Goal: Task Accomplishment & Management: Use online tool/utility

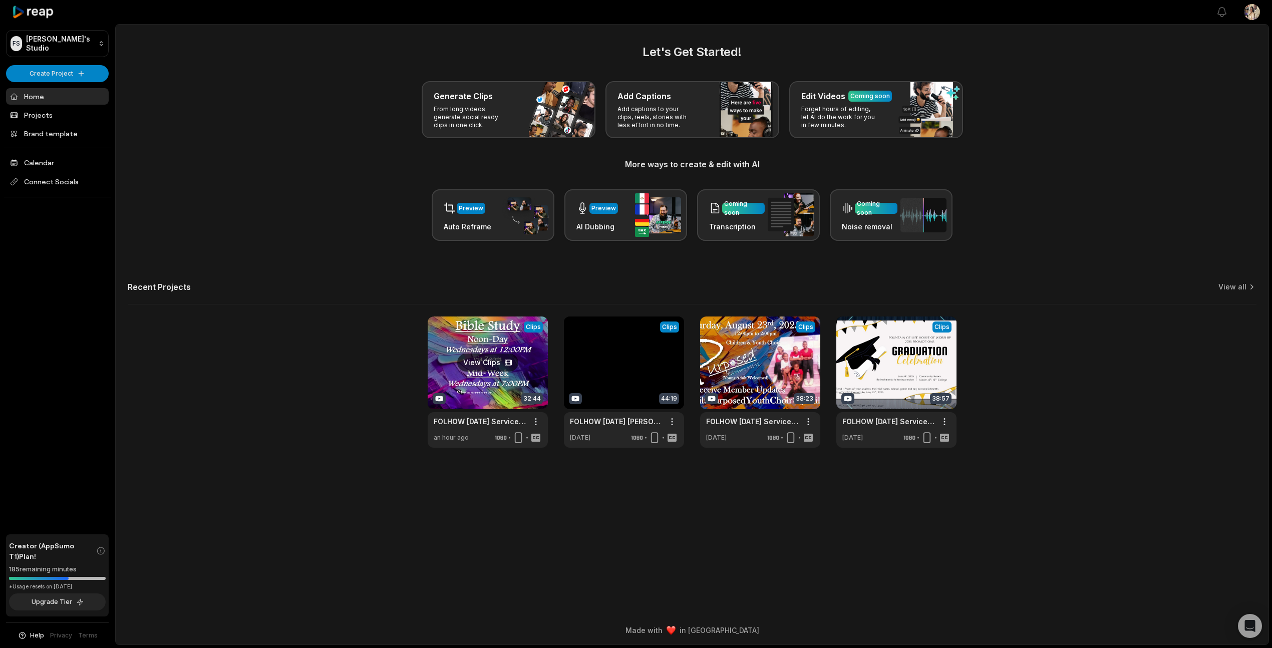
click at [481, 362] on link at bounding box center [488, 382] width 120 height 131
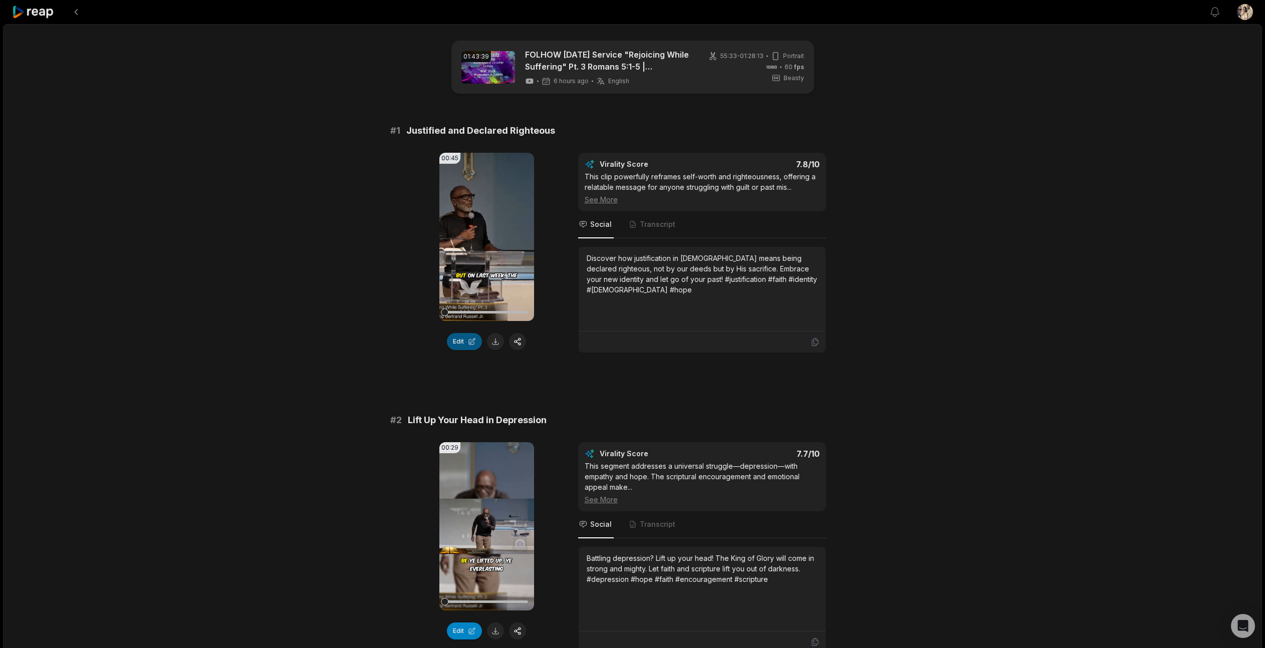
click at [465, 343] on button "Edit" at bounding box center [464, 341] width 35 height 17
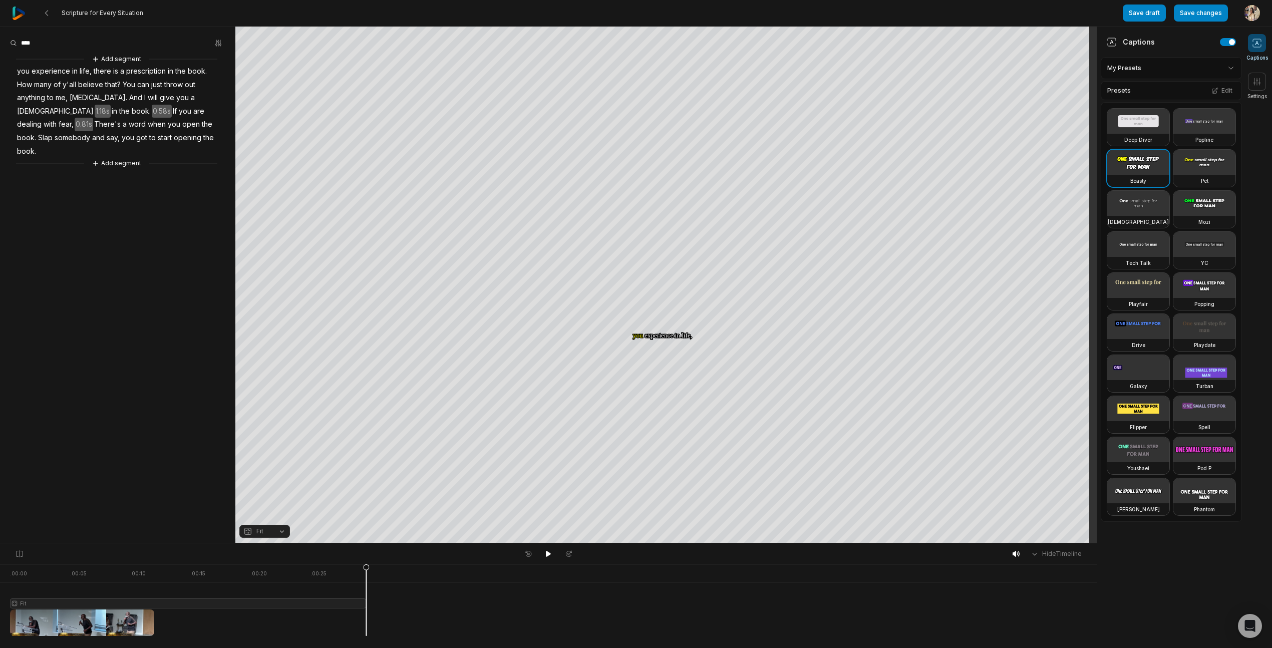
click at [282, 534] on button "Fit" at bounding box center [264, 531] width 51 height 13
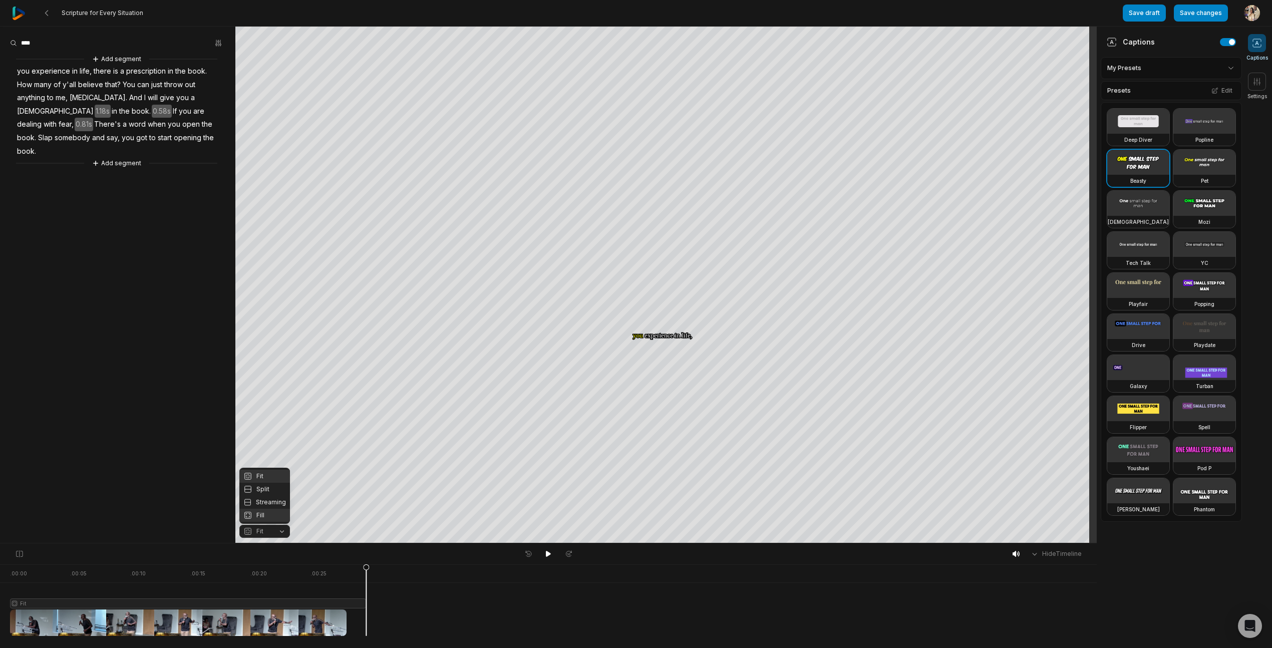
click at [274, 516] on div "Fill" at bounding box center [264, 515] width 51 height 13
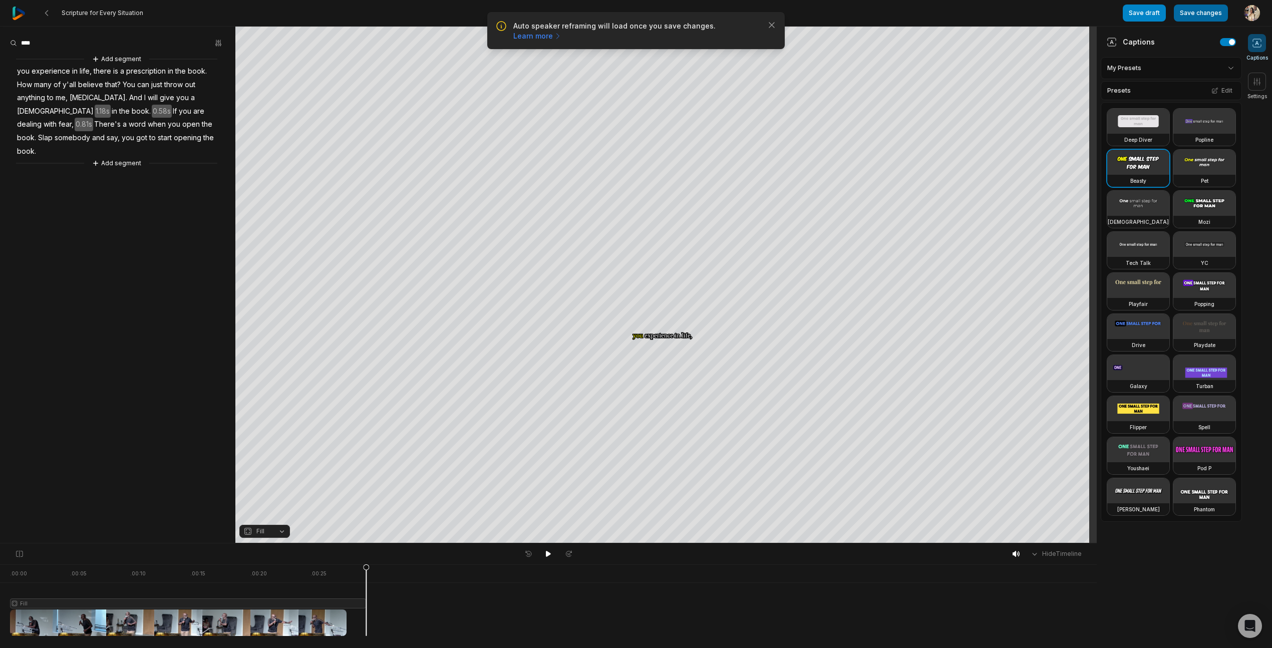
click at [1191, 15] on button "Save changes" at bounding box center [1201, 13] width 54 height 17
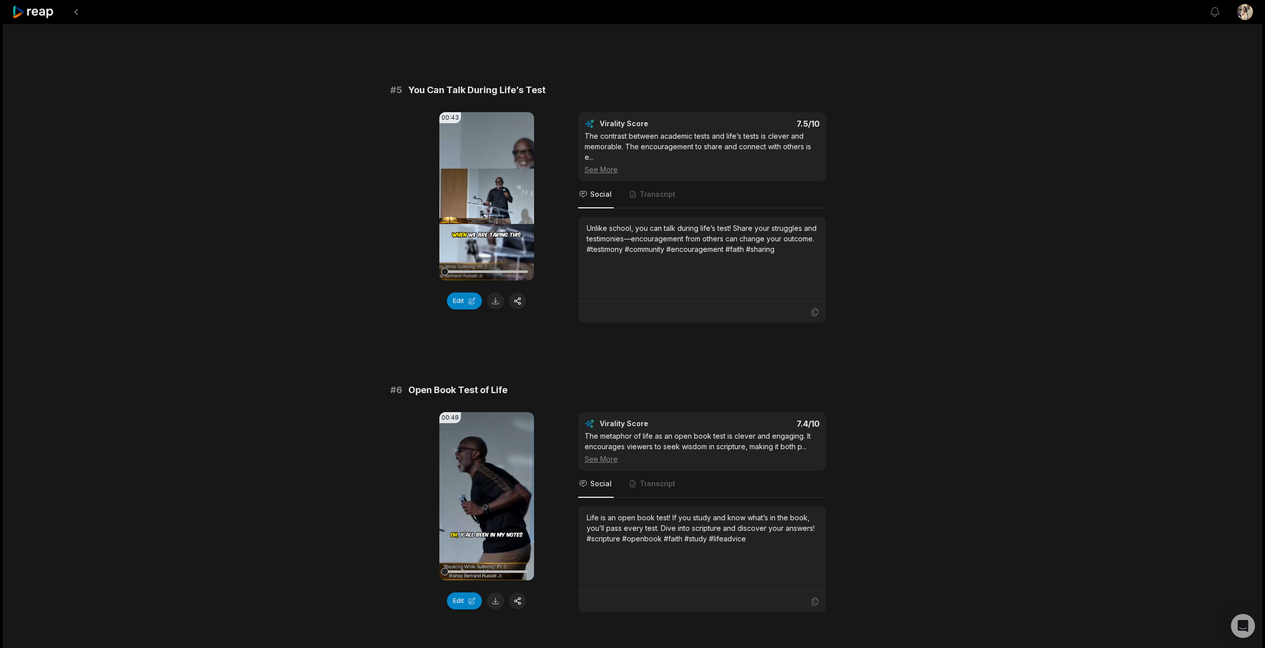
scroll to position [1210, 0]
click at [490, 494] on icon at bounding box center [486, 496] width 12 height 12
click at [457, 600] on button "Edit" at bounding box center [464, 600] width 35 height 17
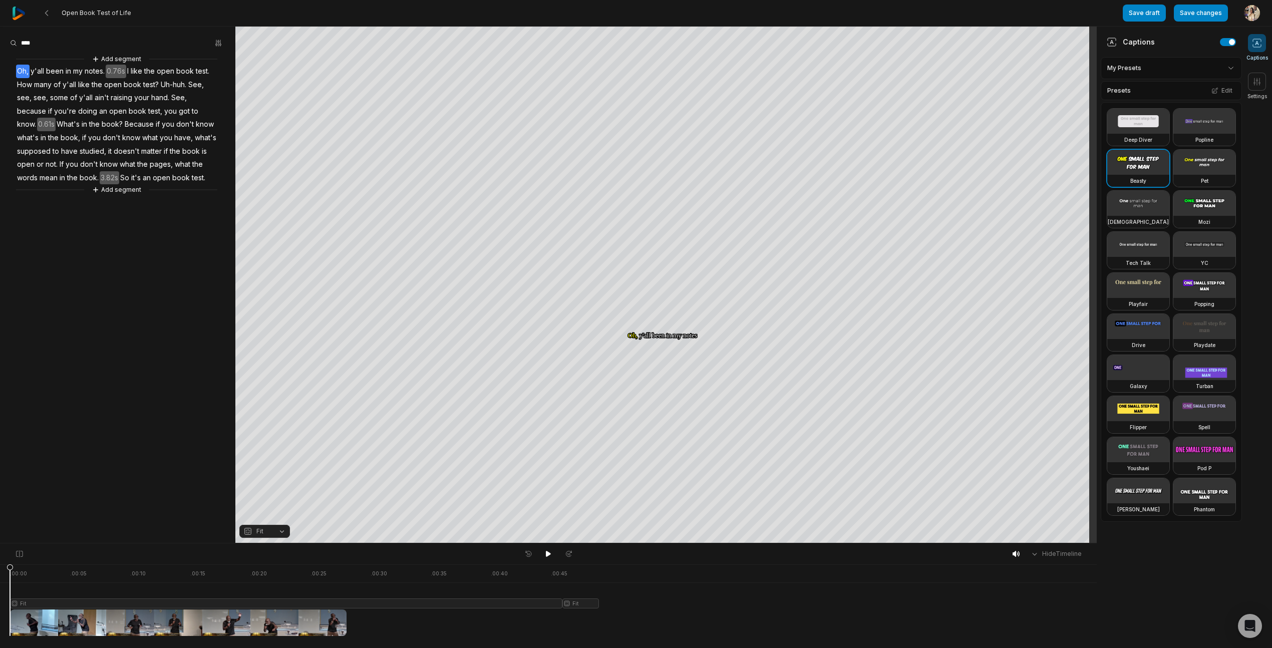
click at [279, 532] on button "Fit" at bounding box center [264, 531] width 51 height 13
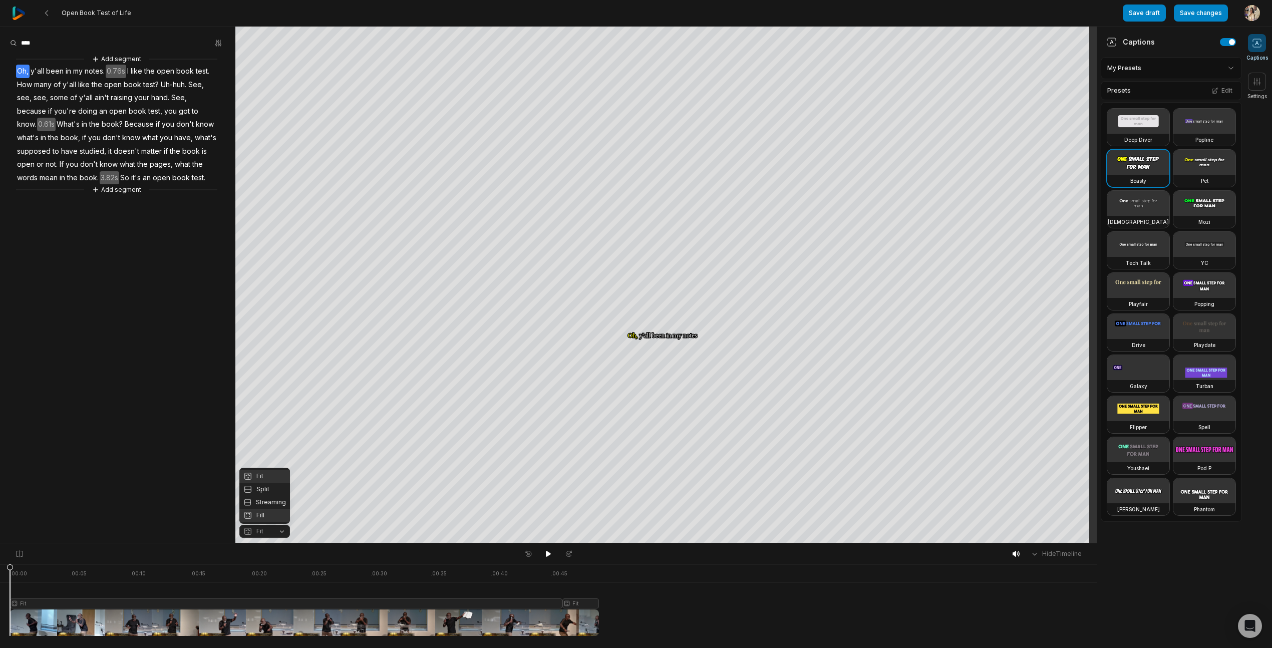
click at [272, 512] on div "Fill" at bounding box center [264, 515] width 51 height 13
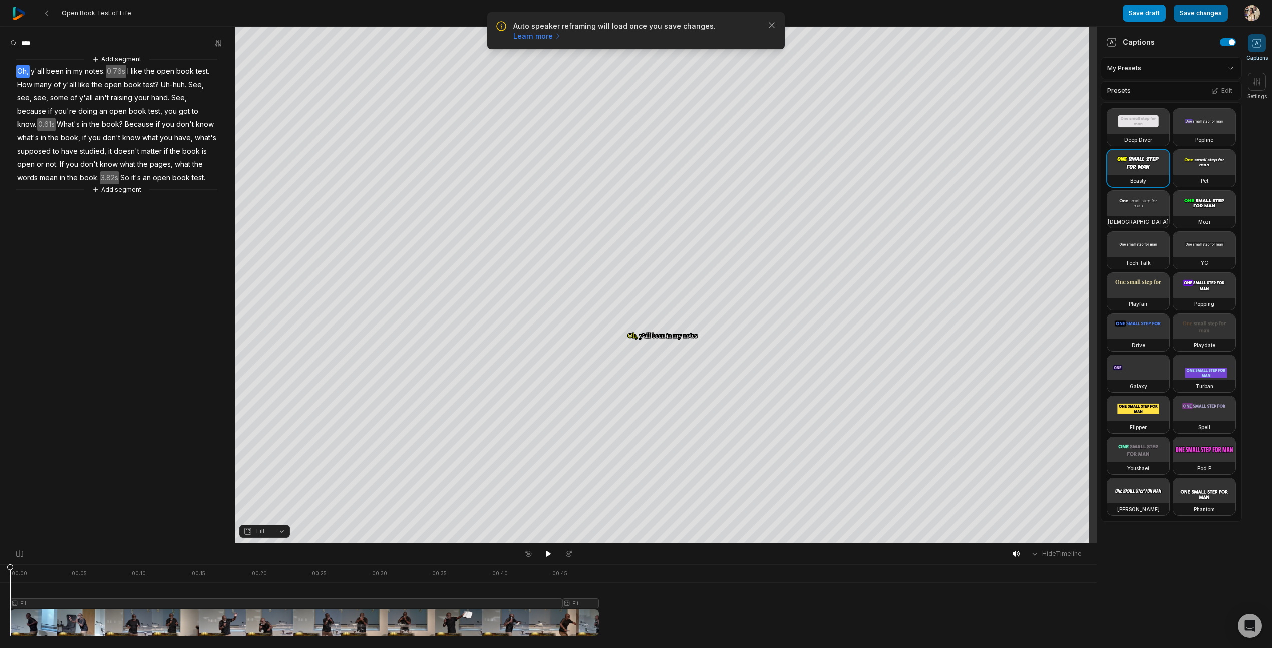
click at [1186, 9] on button "Save changes" at bounding box center [1201, 13] width 54 height 17
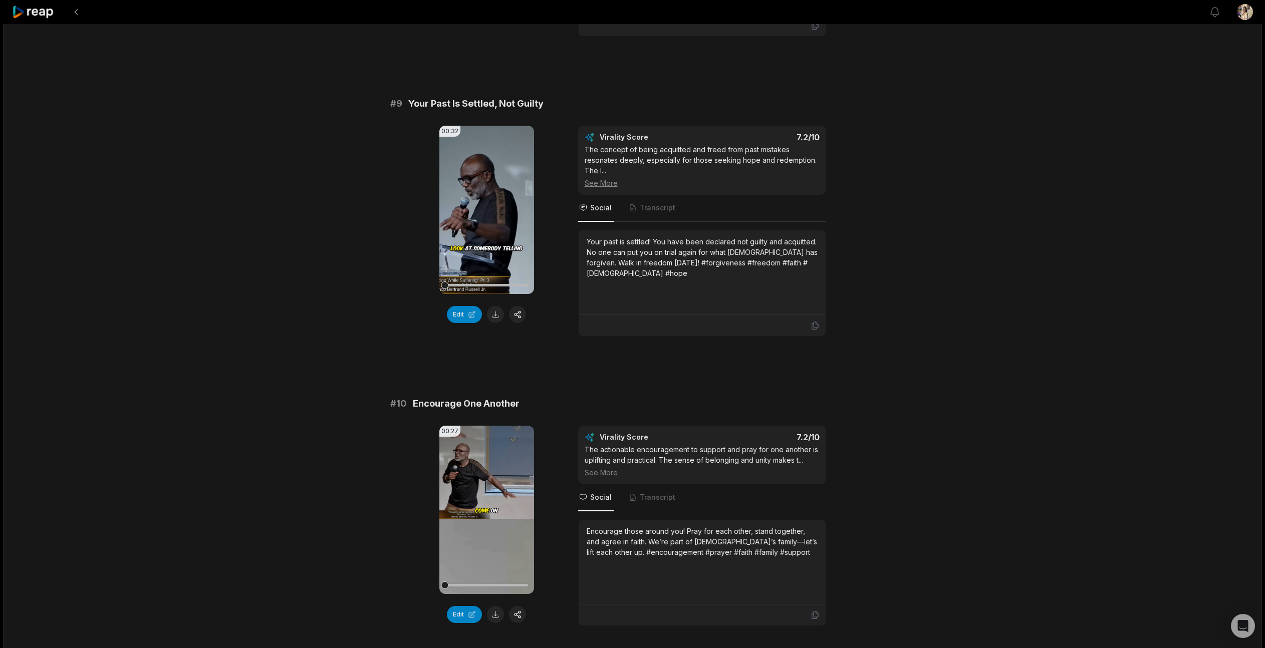
scroll to position [2442, 0]
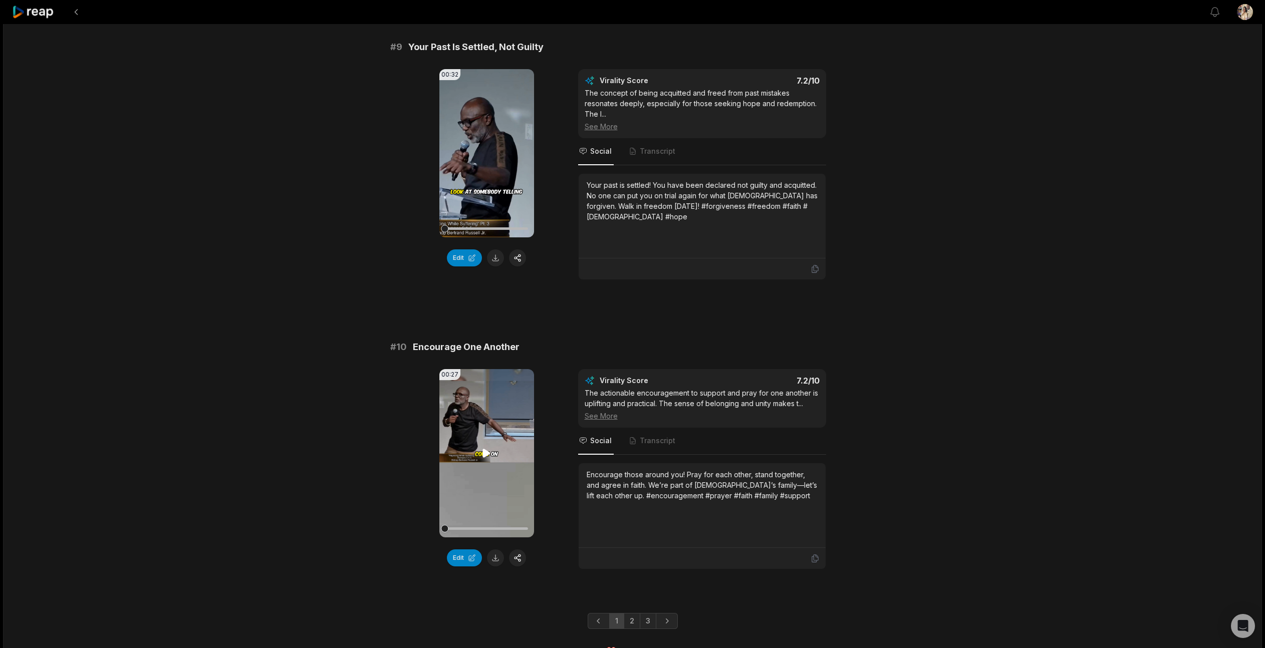
click at [488, 449] on icon at bounding box center [487, 453] width 8 height 9
click at [461, 549] on button "Edit" at bounding box center [464, 557] width 35 height 17
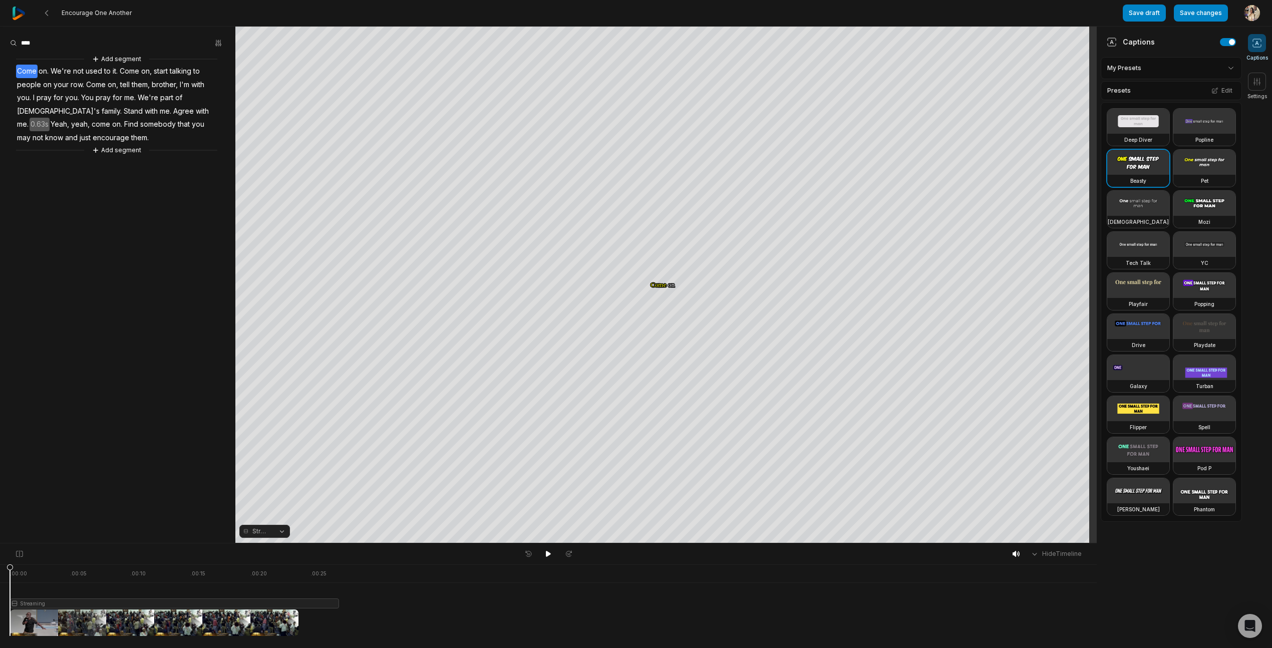
click at [280, 530] on button "Streaming" at bounding box center [264, 531] width 51 height 13
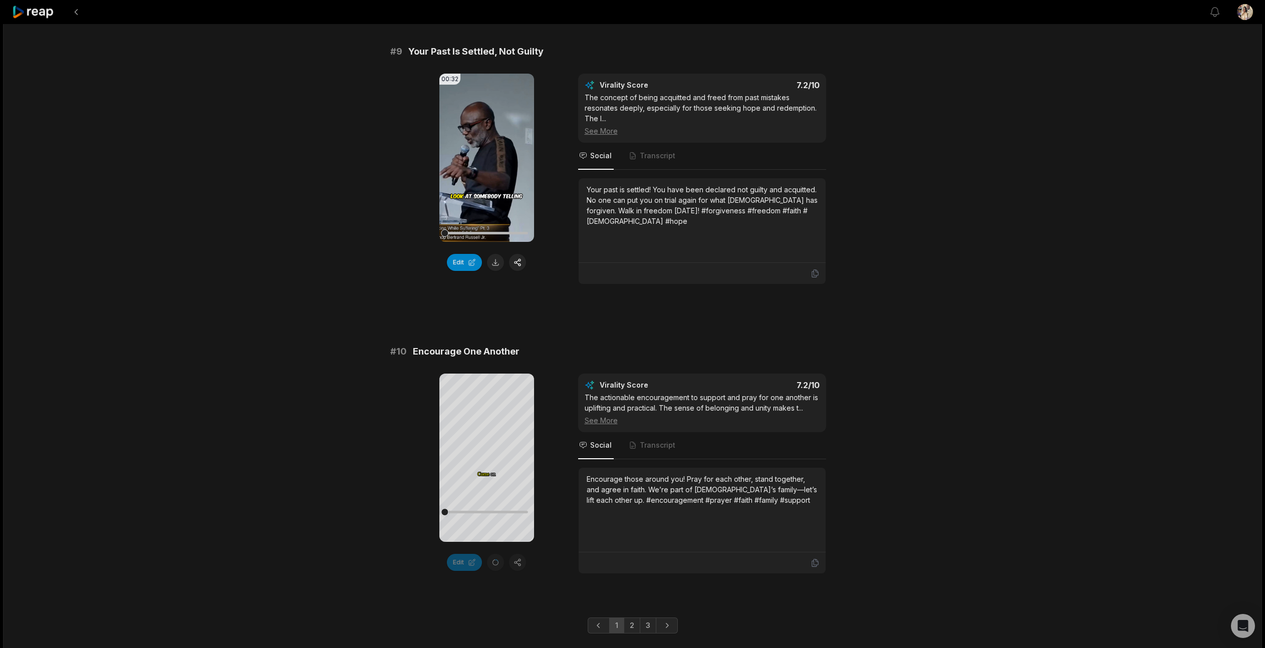
scroll to position [2442, 0]
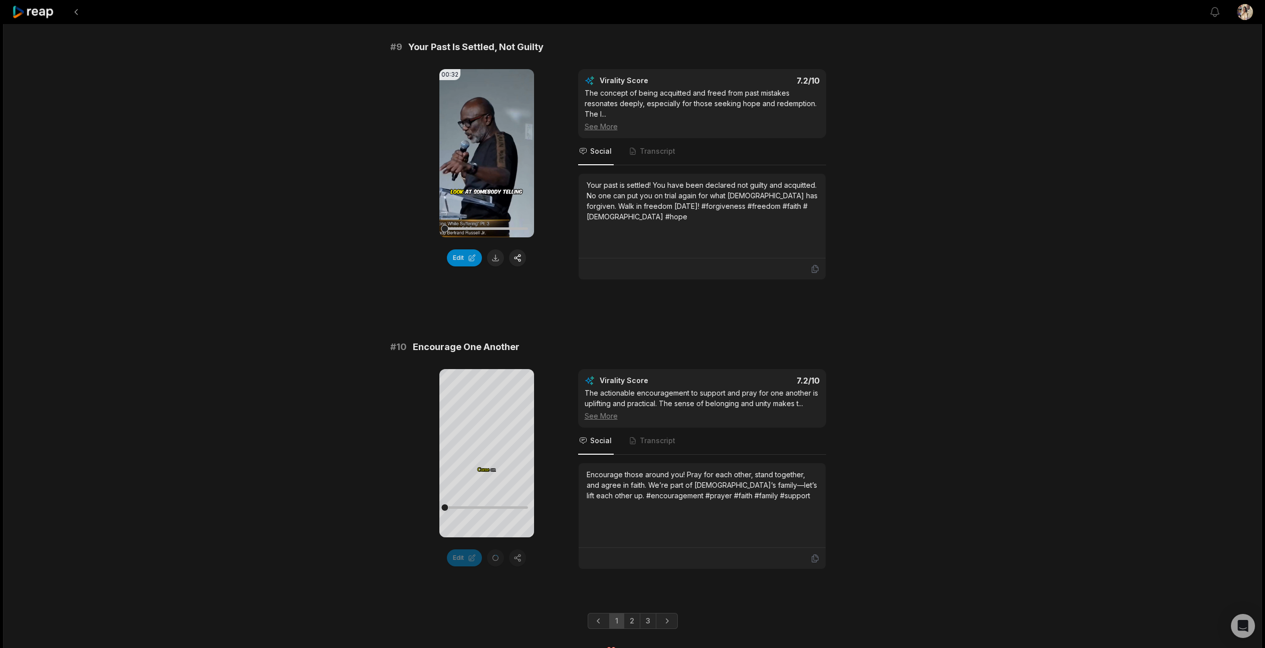
click at [26, 15] on icon at bounding box center [33, 13] width 43 height 14
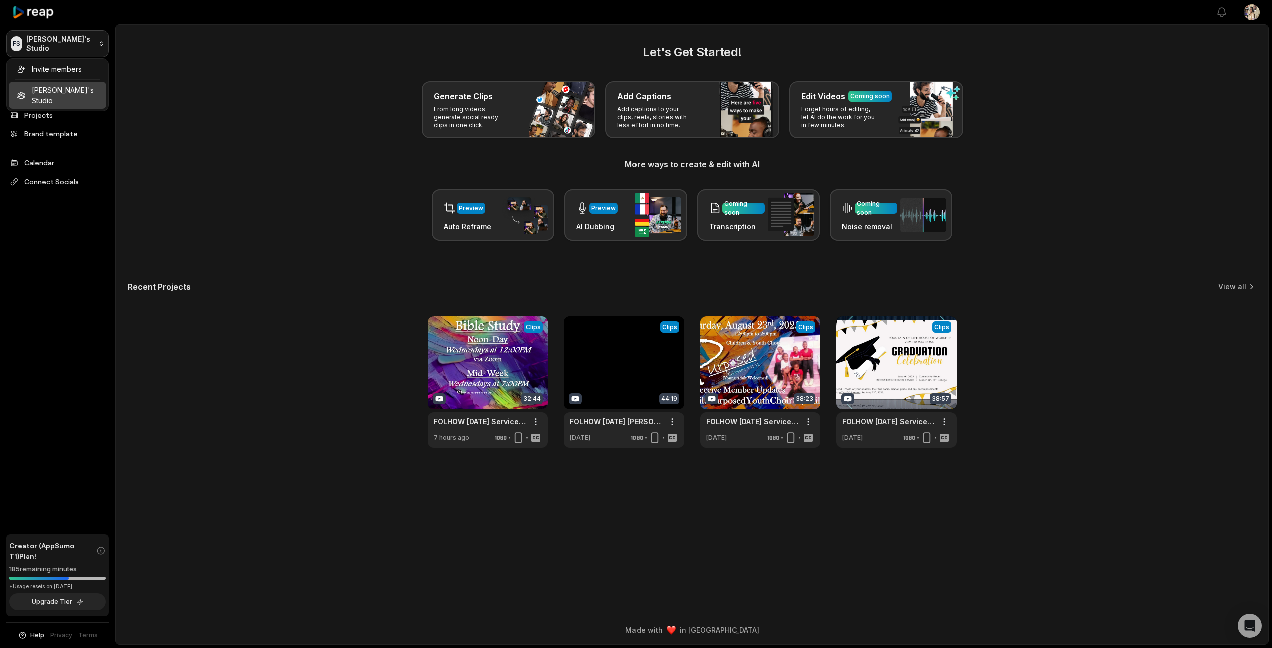
click at [100, 46] on html "FS Folhow's Studio Create Project Home Projects Brand template Calendar Connect…" at bounding box center [636, 324] width 1272 height 648
click at [490, 364] on link at bounding box center [488, 382] width 120 height 131
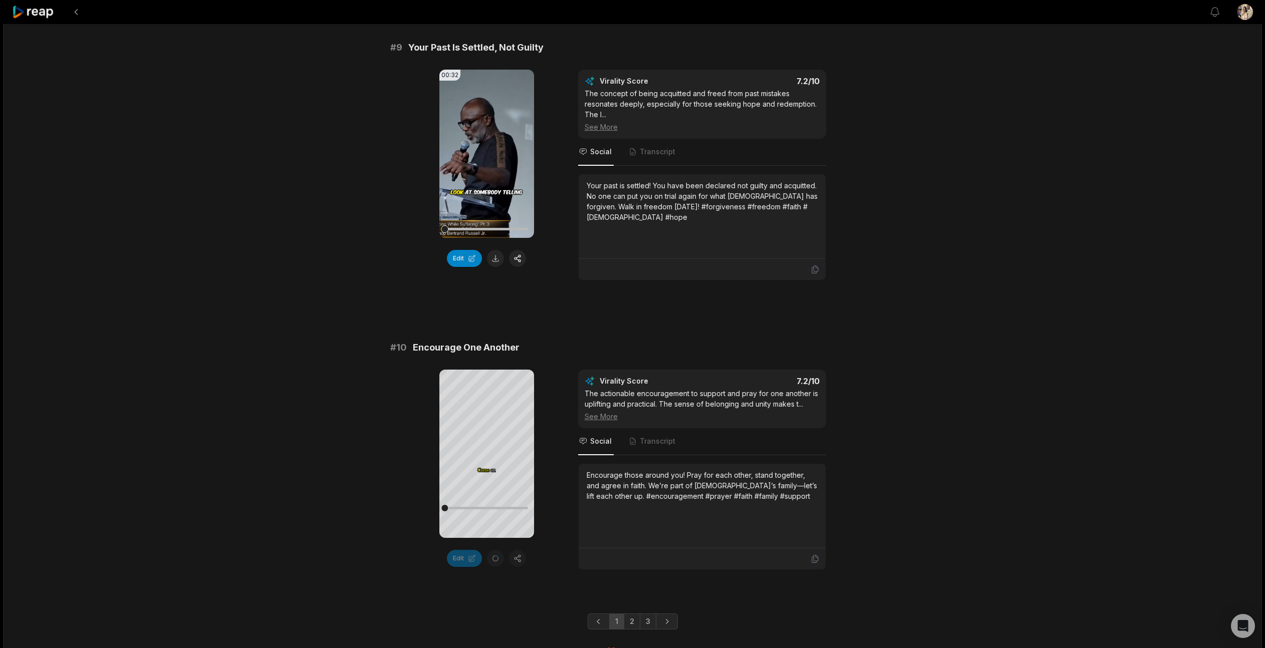
scroll to position [2442, 0]
click at [651, 613] on link "3" at bounding box center [648, 621] width 17 height 16
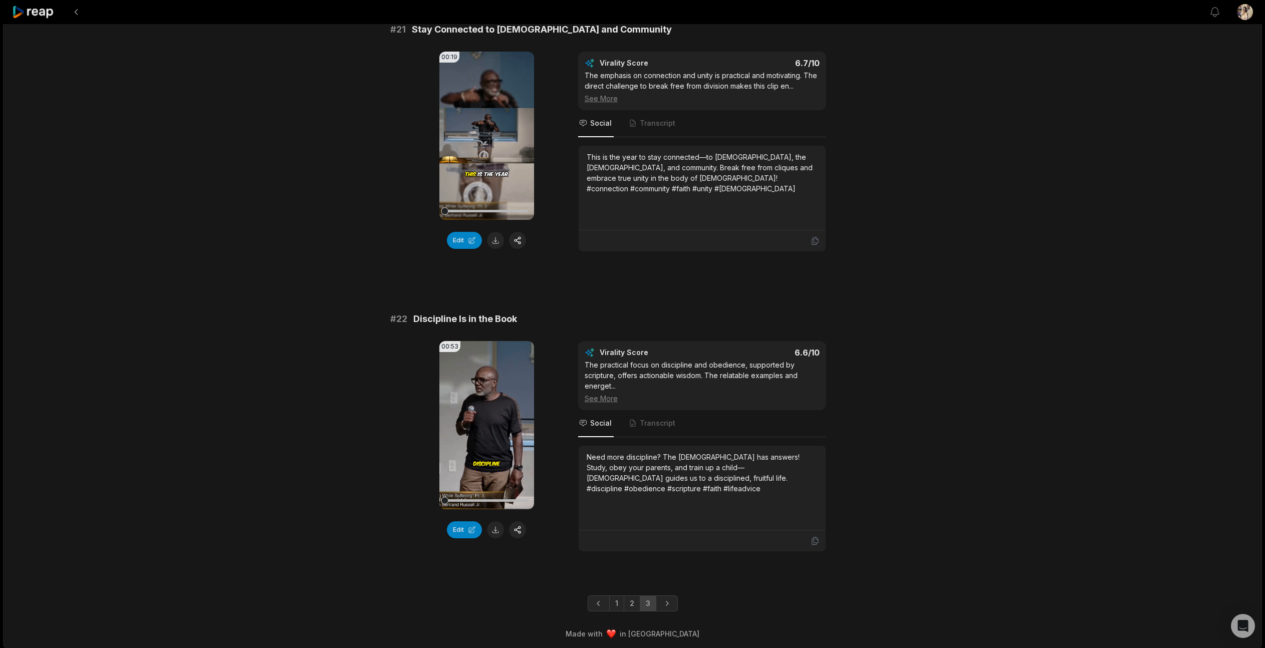
scroll to position [105, 0]
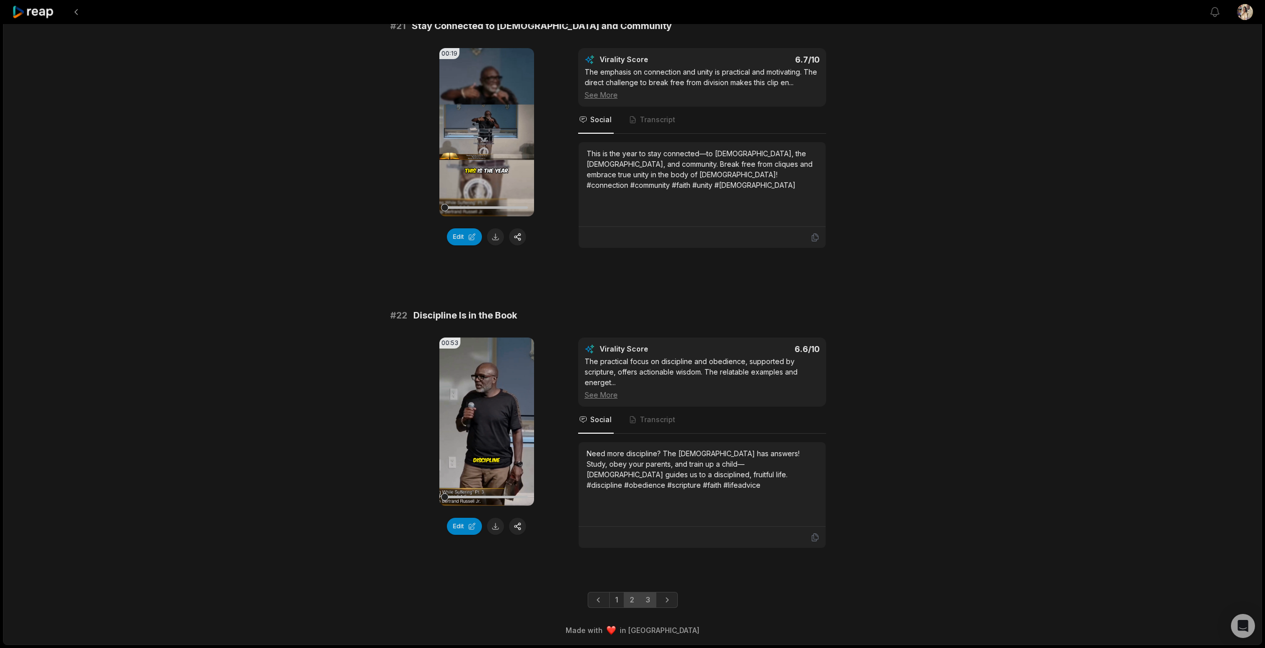
click at [630, 599] on link "2" at bounding box center [632, 600] width 17 height 16
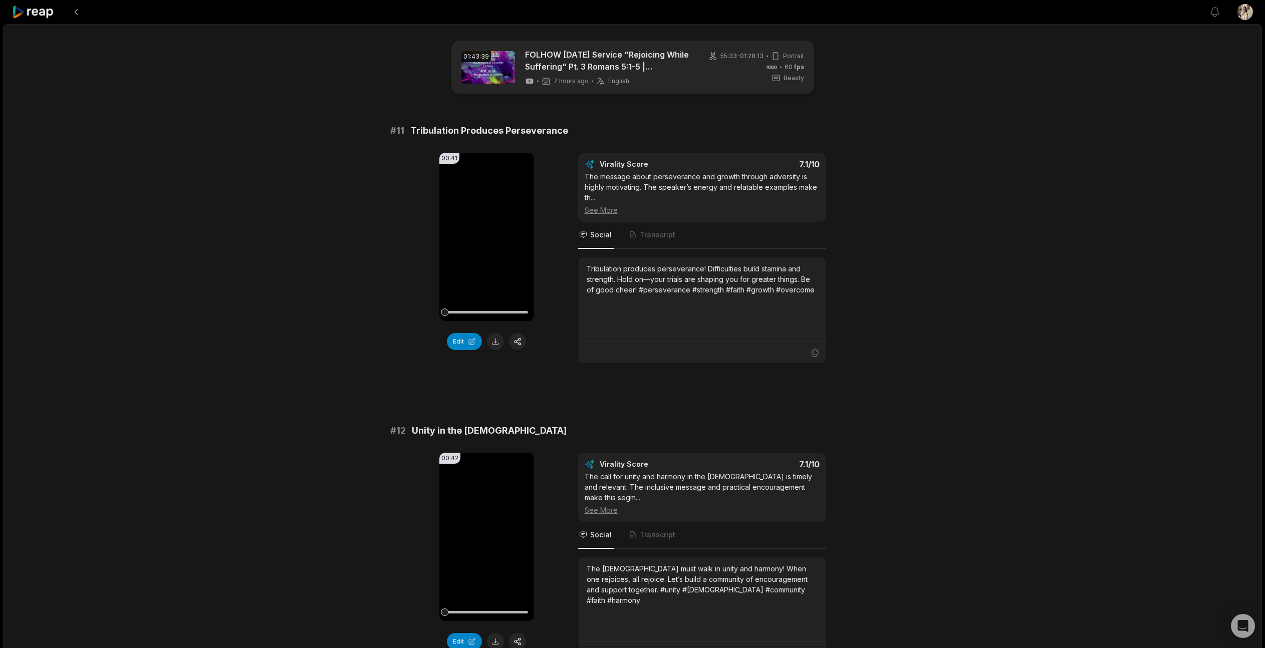
scroll to position [0, 0]
